Goal: Task Accomplishment & Management: Use online tool/utility

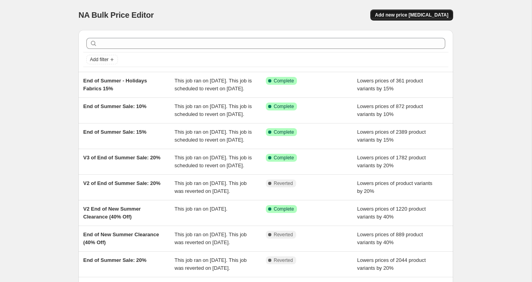
click at [410, 17] on span "Add new price [MEDICAL_DATA]" at bounding box center [411, 15] width 73 height 6
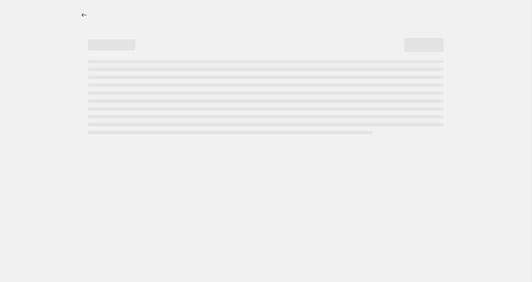
select select "percentage"
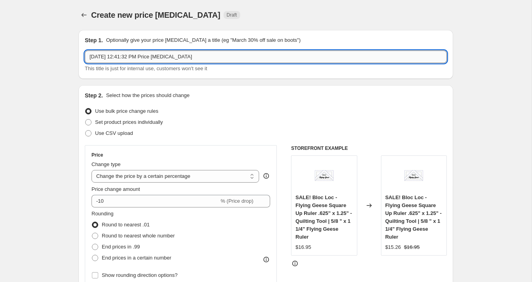
click at [128, 53] on input "Aug 25, 2025, 12:41:32 PM Price change job" at bounding box center [266, 56] width 362 height 13
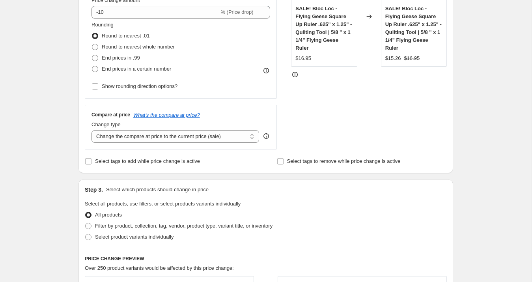
scroll to position [191, 0]
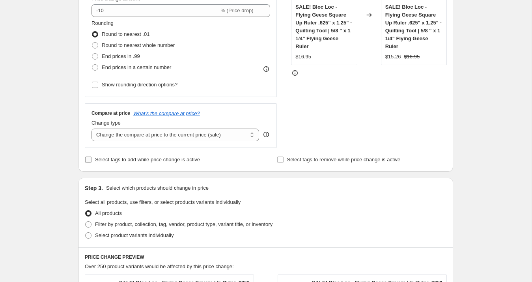
type input "Weekly Deal 10% Gentler Times Bundles"
click at [112, 161] on span "Select tags to add while price change is active" at bounding box center [147, 160] width 105 height 6
click at [92, 161] on input "Select tags to add while price change is active" at bounding box center [88, 160] width 6 height 6
checkbox input "true"
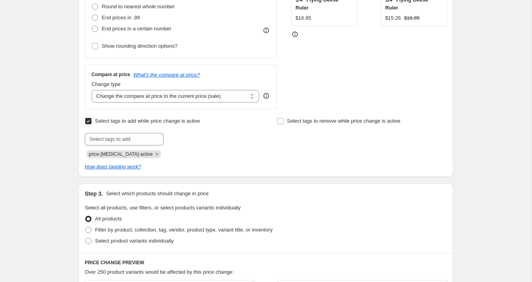
scroll to position [230, 0]
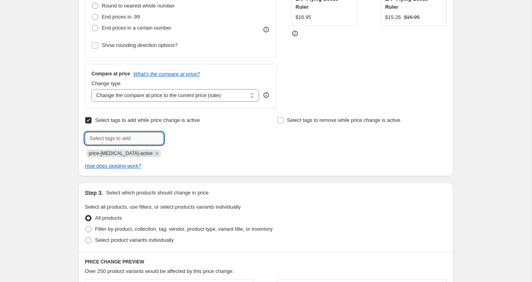
click at [119, 138] on input "text" at bounding box center [124, 138] width 79 height 13
type input "sale"
type input "weekly deal"
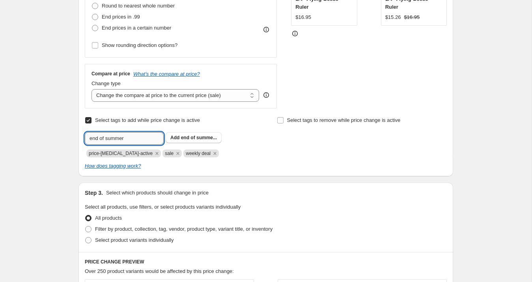
type input "end of summer"
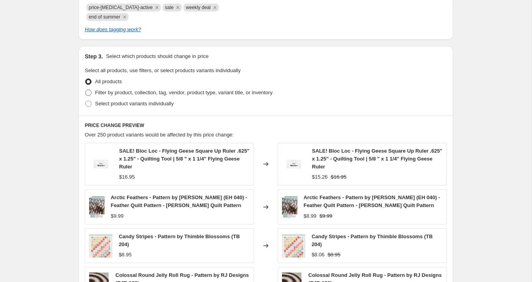
scroll to position [377, 0]
click at [127, 104] on span "Select product variants individually" at bounding box center [134, 103] width 79 height 6
click at [86, 100] on input "Select product variants individually" at bounding box center [85, 100] width 0 height 0
radio input "true"
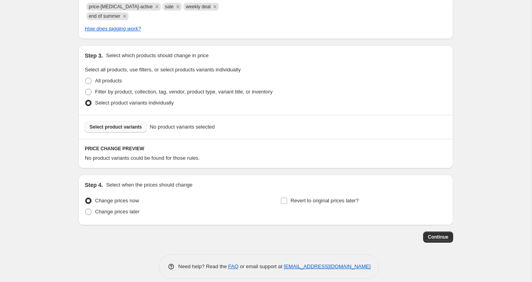
click at [130, 128] on span "Select product variants" at bounding box center [116, 127] width 52 height 6
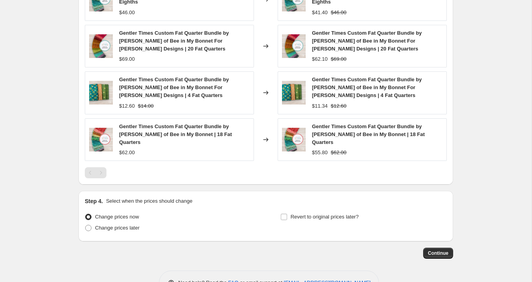
scroll to position [621, 0]
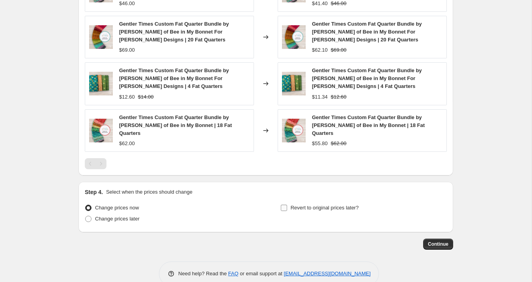
click at [286, 205] on input "Revert to original prices later?" at bounding box center [284, 208] width 6 height 6
checkbox input "true"
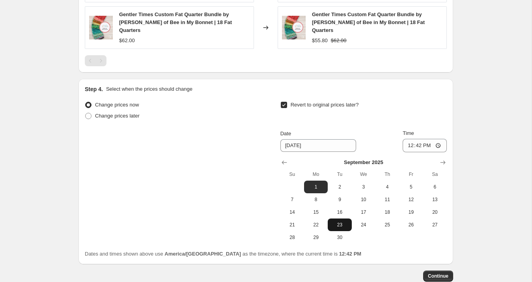
scroll to position [731, 0]
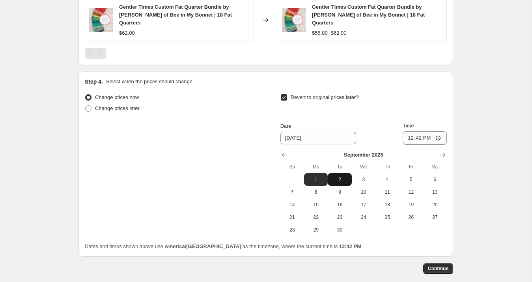
click at [335, 173] on button "2" at bounding box center [340, 179] width 24 height 13
type input "[DATE]"
click at [410, 131] on input "12:42" at bounding box center [425, 137] width 44 height 13
type input "23:59"
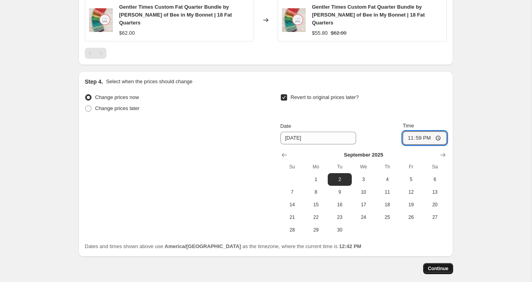
click at [435, 265] on span "Continue" at bounding box center [438, 268] width 21 height 6
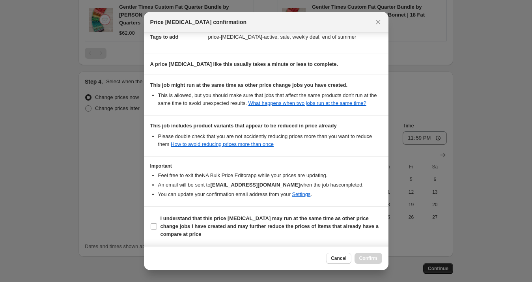
scroll to position [135, 0]
click at [182, 222] on b "I understand that this price change job may run at the same time as other price…" at bounding box center [270, 226] width 218 height 22
click at [157, 223] on input "I understand that this price change job may run at the same time as other price…" at bounding box center [154, 226] width 6 height 6
checkbox input "true"
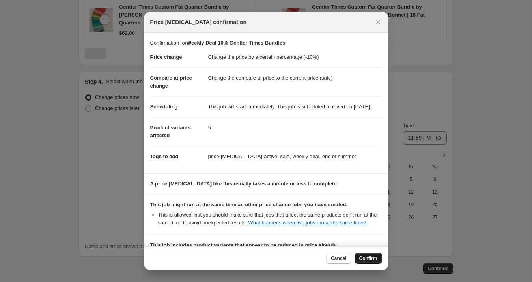
click at [367, 256] on span "Confirm" at bounding box center [368, 258] width 18 height 6
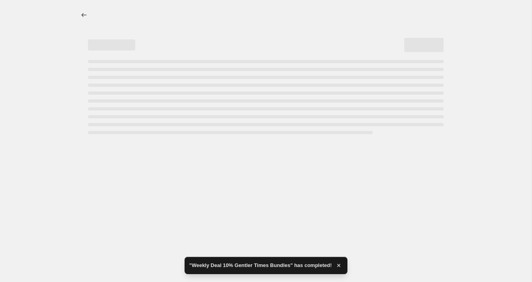
select select "percentage"
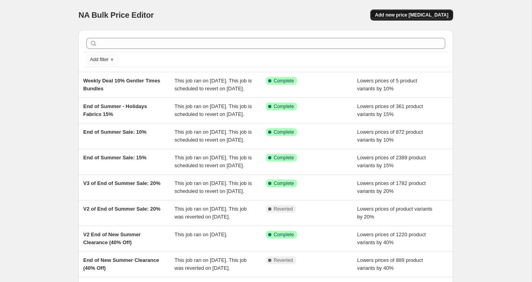
click at [415, 15] on span "Add new price [MEDICAL_DATA]" at bounding box center [411, 15] width 73 height 6
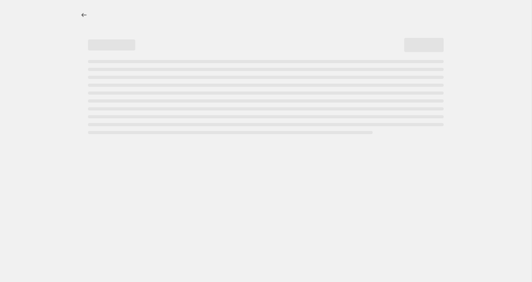
select select "percentage"
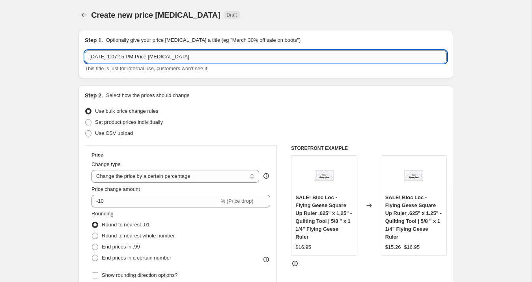
click at [113, 57] on input "Aug 25, 2025, 1:07:15 PM Price change job" at bounding box center [266, 56] width 362 height 13
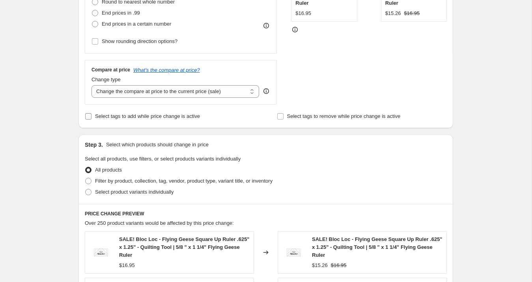
type input "Chunky Thread"
click at [137, 116] on span "Select tags to add while price change is active" at bounding box center [147, 116] width 105 height 6
click at [92, 116] on input "Select tags to add while price change is active" at bounding box center [88, 116] width 6 height 6
checkbox input "true"
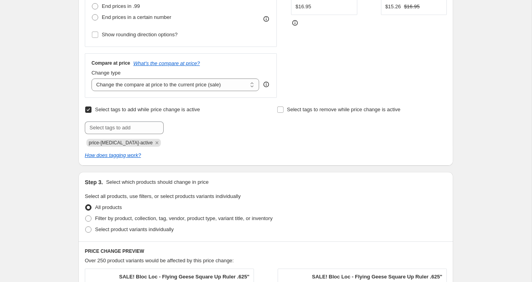
scroll to position [299, 0]
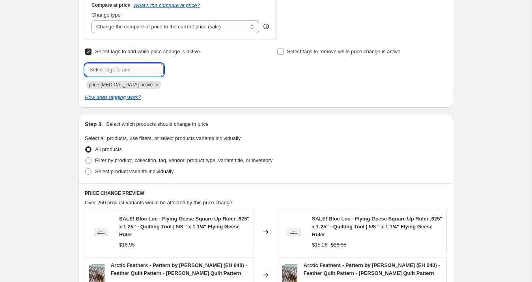
click at [118, 72] on input "text" at bounding box center [124, 70] width 79 height 13
type input "sale"
type input "end of summer"
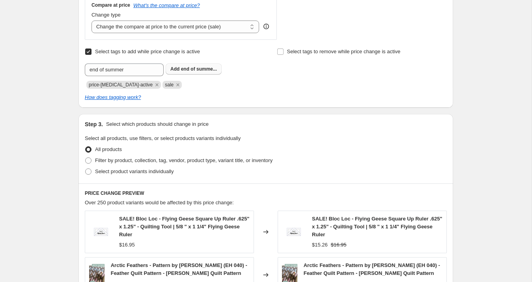
click at [178, 71] on b "Add" at bounding box center [174, 69] width 9 height 6
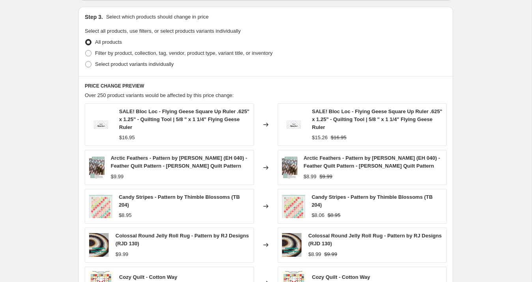
scroll to position [406, 0]
click at [128, 55] on span "Filter by product, collection, tag, vendor, product type, variant title, or inv…" at bounding box center [184, 53] width 178 height 6
click at [86, 51] on input "Filter by product, collection, tag, vendor, product type, variant title, or inv…" at bounding box center [85, 50] width 0 height 0
radio input "true"
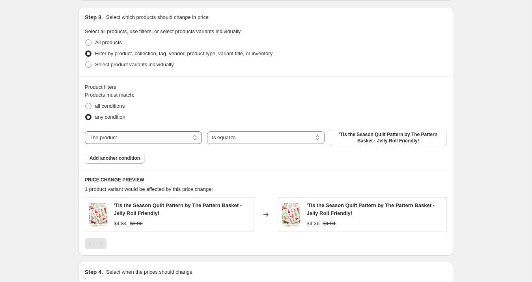
click at [147, 138] on select "The product The product's collection The product's tag The product's vendor The…" at bounding box center [143, 137] width 117 height 13
select select "collection"
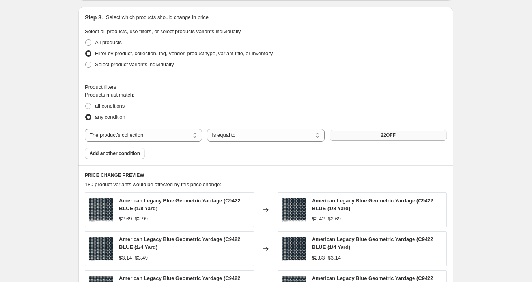
click at [359, 136] on button "22OFF" at bounding box center [388, 135] width 117 height 11
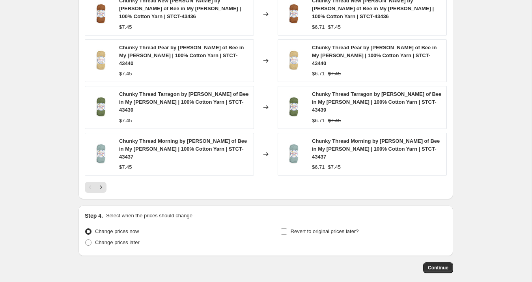
scroll to position [649, 0]
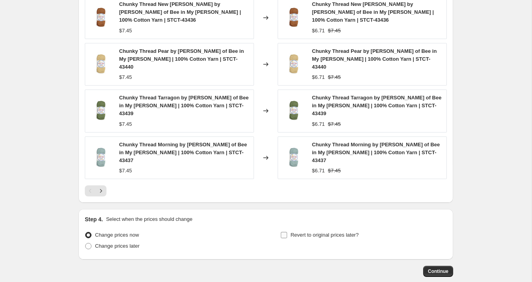
click at [281, 230] on label "Revert to original prices later?" at bounding box center [319, 235] width 79 height 11
click at [281, 232] on input "Revert to original prices later?" at bounding box center [284, 235] width 6 height 6
checkbox input "true"
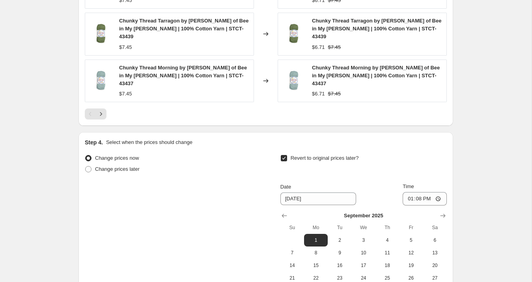
scroll to position [726, 0]
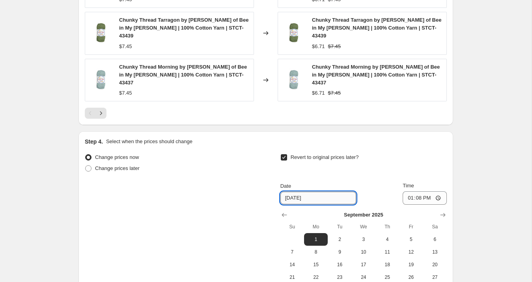
click at [320, 192] on input "9/1/2025" at bounding box center [318, 198] width 76 height 13
click at [300, 192] on input "9/1/2025" at bounding box center [318, 198] width 76 height 13
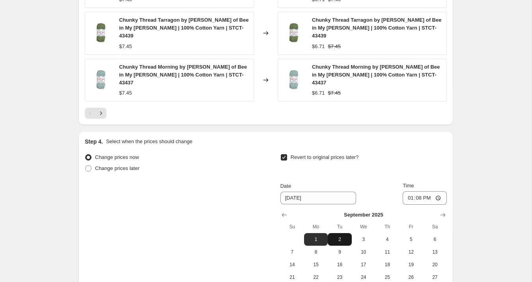
drag, startPoint x: 338, startPoint y: 197, endPoint x: 342, endPoint y: 195, distance: 4.2
click at [339, 236] on span "2" at bounding box center [339, 239] width 17 height 6
type input "[DATE]"
click at [409, 191] on input "13:08" at bounding box center [425, 197] width 44 height 13
type input "23:59"
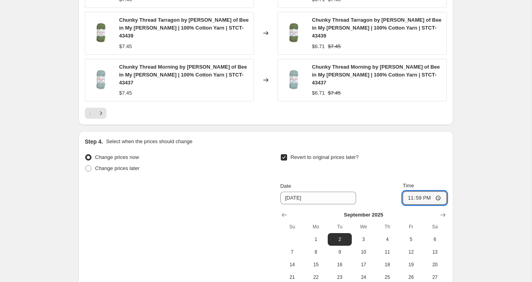
click at [426, 152] on div "Revert to original prices later?" at bounding box center [363, 164] width 166 height 24
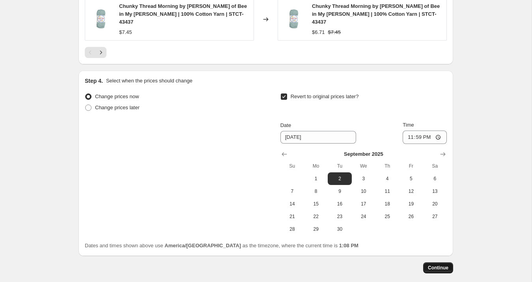
click at [444, 262] on button "Continue" at bounding box center [438, 267] width 30 height 11
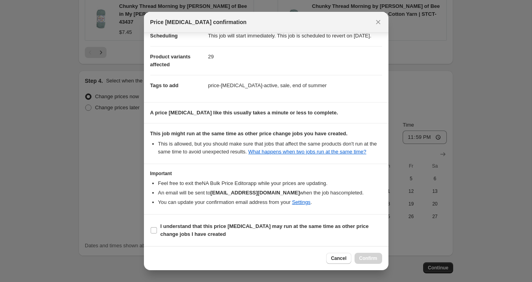
scroll to position [87, 0]
drag, startPoint x: 168, startPoint y: 230, endPoint x: 182, endPoint y: 231, distance: 14.3
click at [168, 230] on span "I understand that this price change job may run at the same time as other price…" at bounding box center [272, 230] width 222 height 16
click at [157, 230] on input "I understand that this price change job may run at the same time as other price…" at bounding box center [154, 230] width 6 height 6
checkbox input "true"
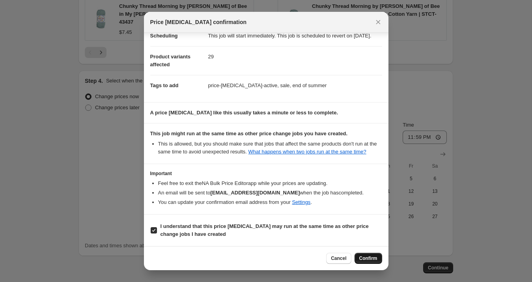
click at [361, 259] on span "Confirm" at bounding box center [368, 258] width 18 height 6
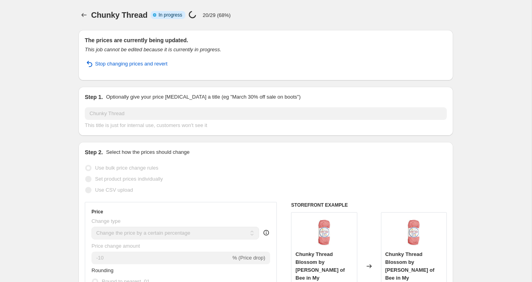
select select "percentage"
select select "collection"
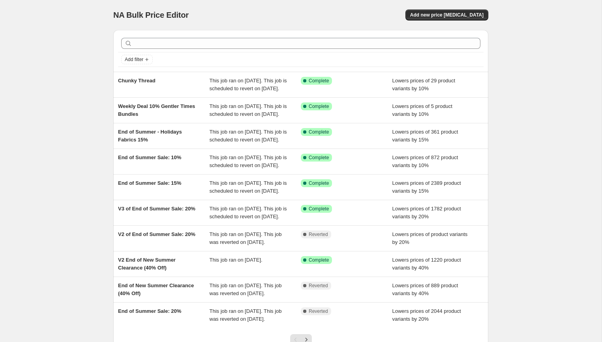
scroll to position [24, 0]
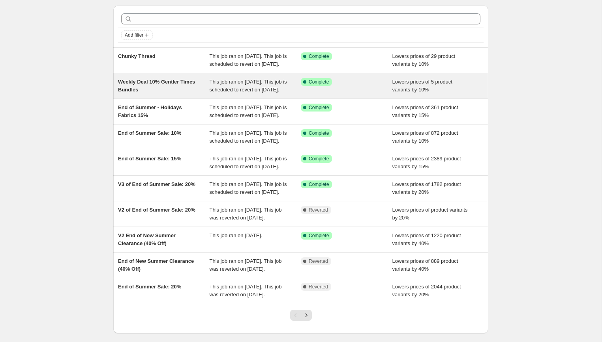
click at [174, 94] on div "Weekly Deal 10% Gentler Times Bundles" at bounding box center [164, 86] width 92 height 16
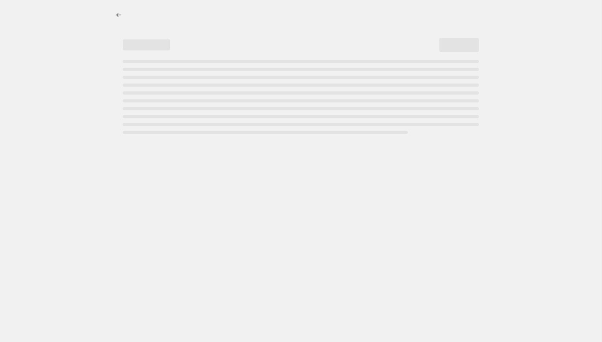
select select "percentage"
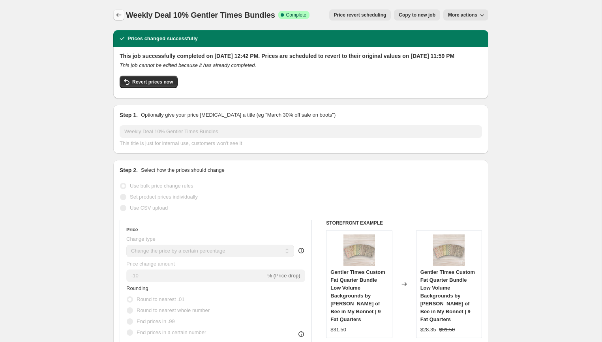
click at [119, 15] on icon "Price change jobs" at bounding box center [119, 15] width 8 height 8
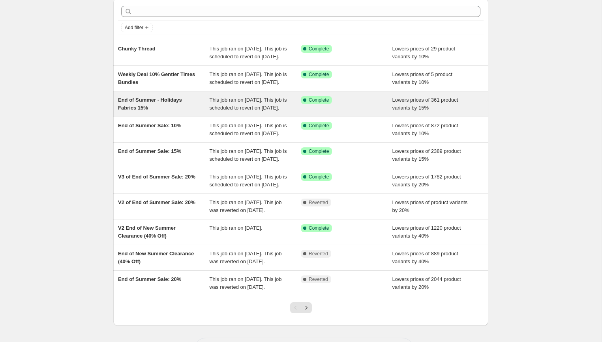
scroll to position [36, 0]
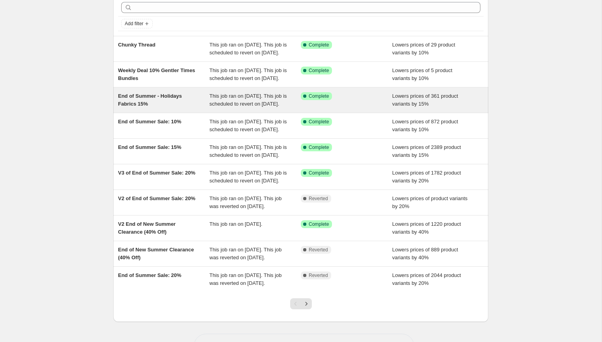
click at [182, 108] on div "End of Summer - Holidays Fabrics 15%" at bounding box center [164, 100] width 92 height 16
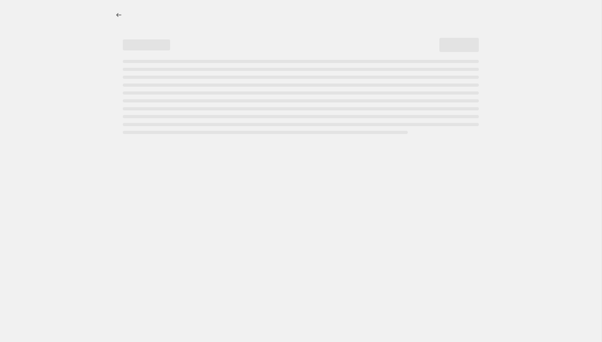
select select "percentage"
select select "collection"
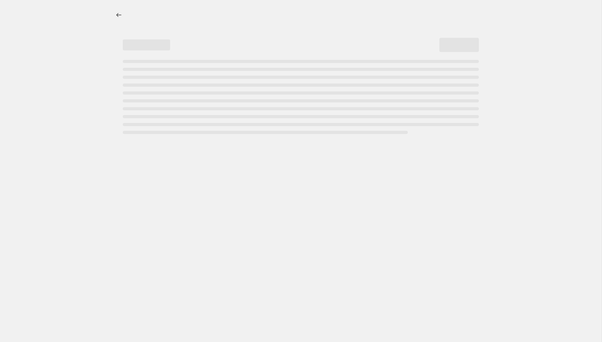
select select "collection"
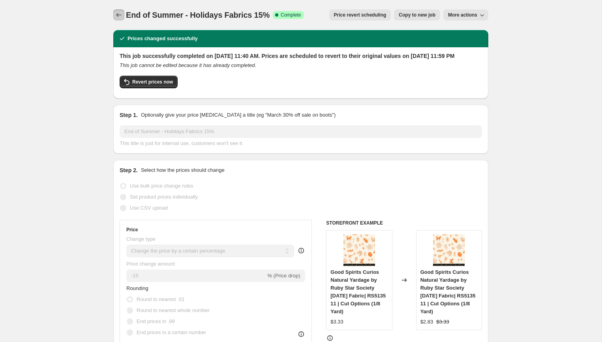
click at [116, 10] on button "Price change jobs" at bounding box center [118, 14] width 11 height 11
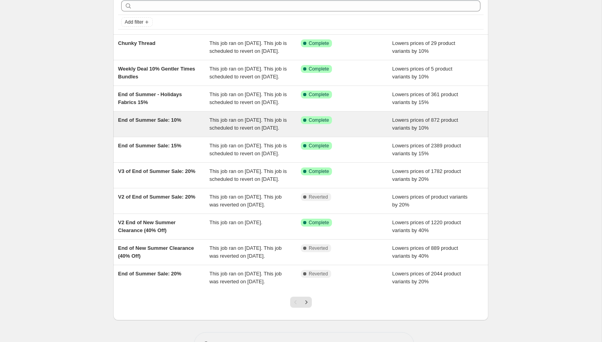
scroll to position [38, 0]
click at [161, 131] on div "End of Summer Sale: 10%" at bounding box center [164, 124] width 92 height 16
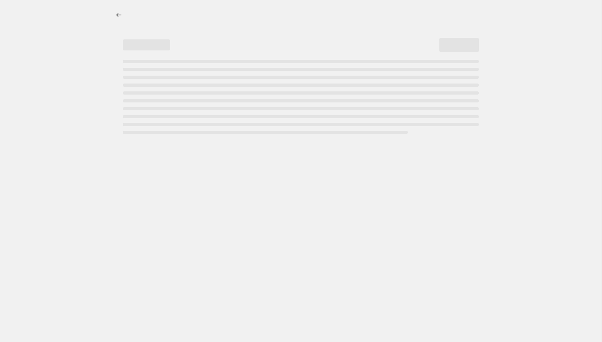
select select "percentage"
select select "collection"
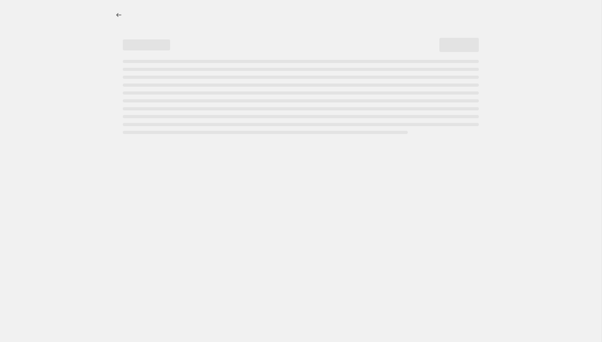
select select "collection"
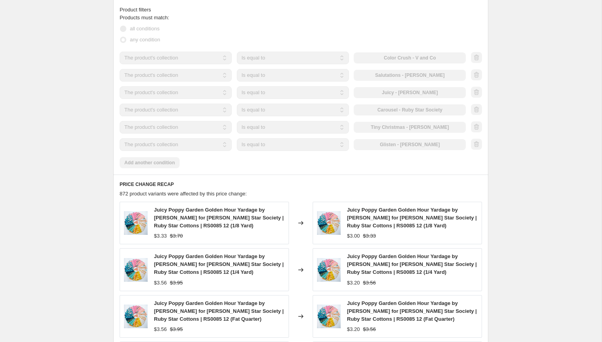
scroll to position [559, 0]
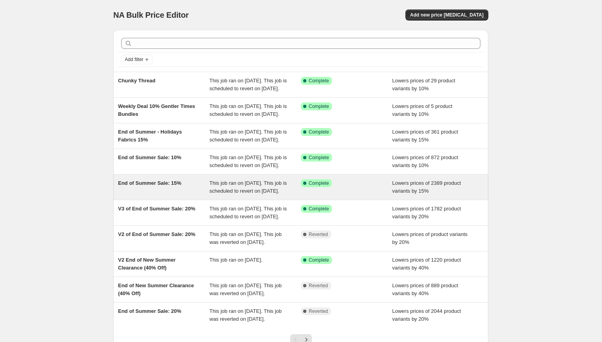
click at [165, 195] on div "End of Summer Sale: 15%" at bounding box center [164, 187] width 92 height 16
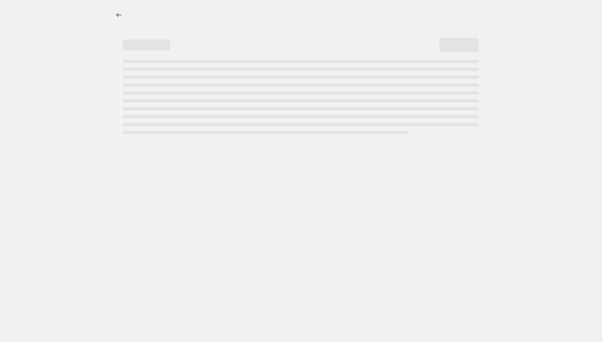
select select "percentage"
select select "collection"
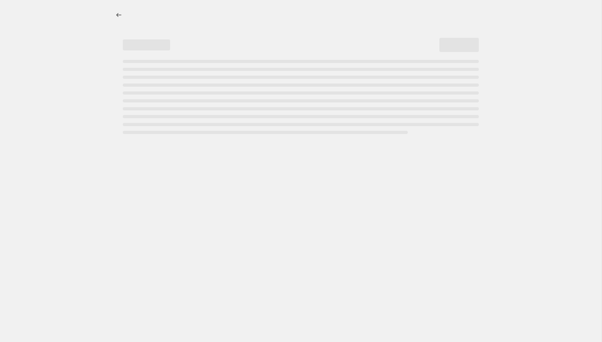
select select "collection"
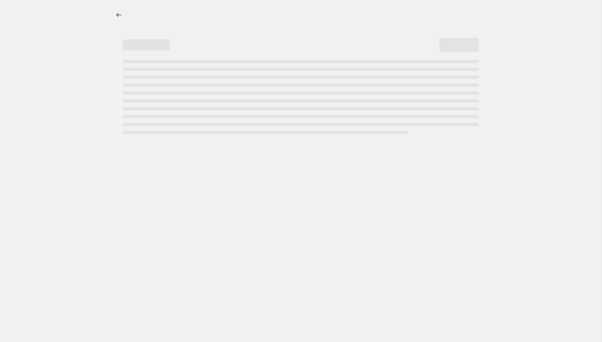
select select "collection"
select select "tag"
select select "collection"
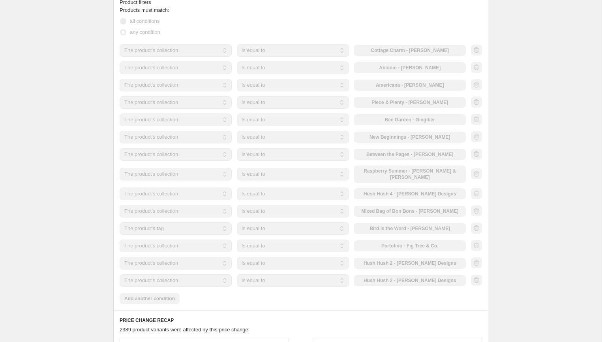
scroll to position [566, 0]
